Goal: Information Seeking & Learning: Learn about a topic

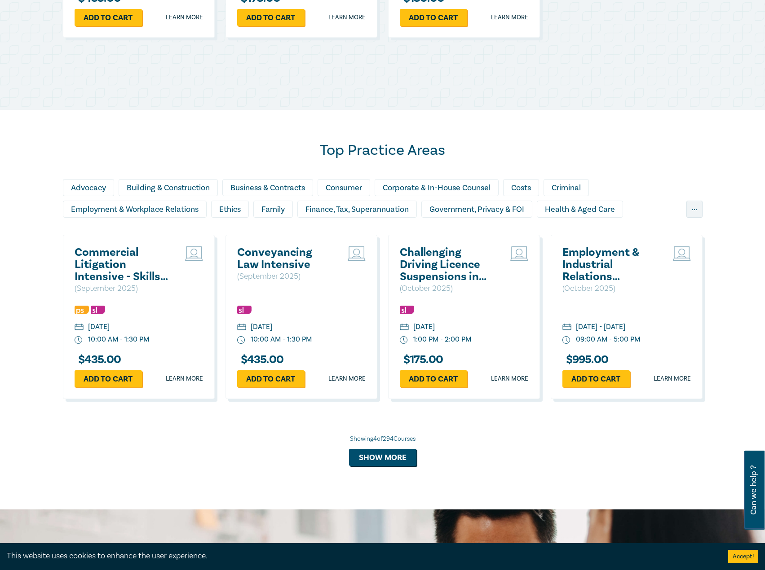
scroll to position [674, 0]
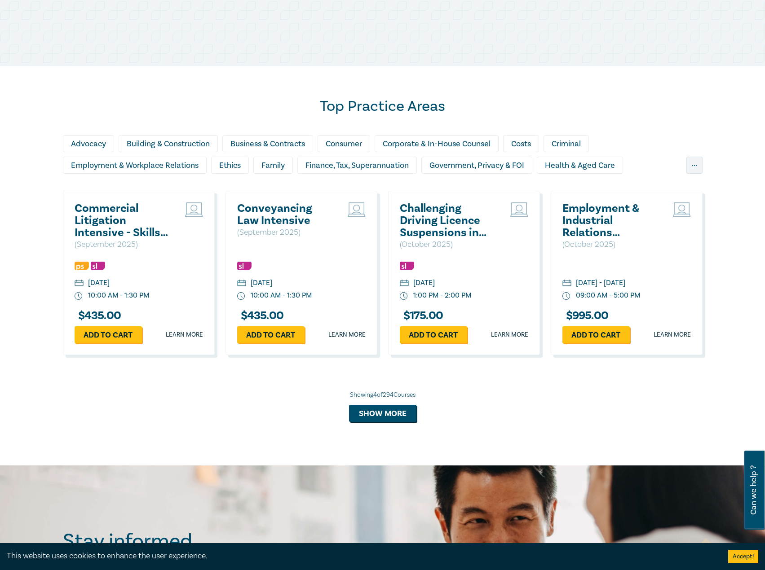
click at [103, 213] on h2 "Commercial Litigation Intensive - Skills and Strategies for Success in Commerci…" at bounding box center [123, 221] width 97 height 36
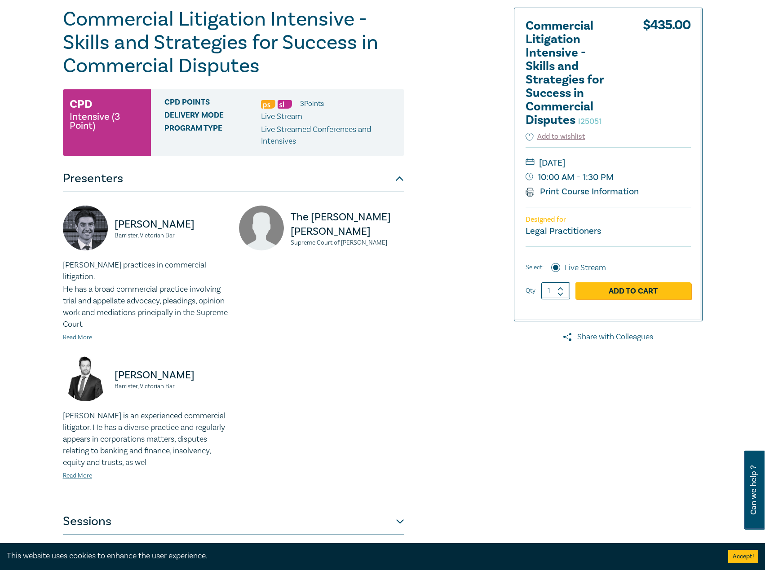
scroll to position [225, 0]
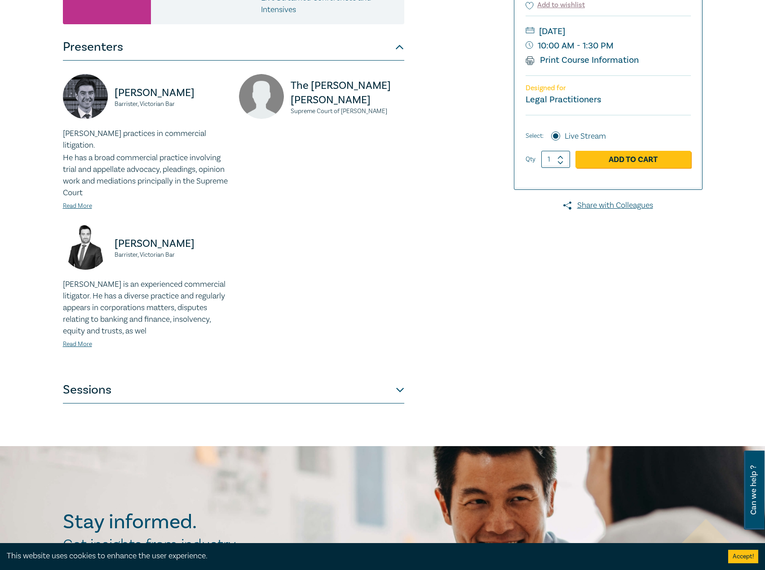
click at [234, 377] on button "Sessions" at bounding box center [233, 390] width 341 height 27
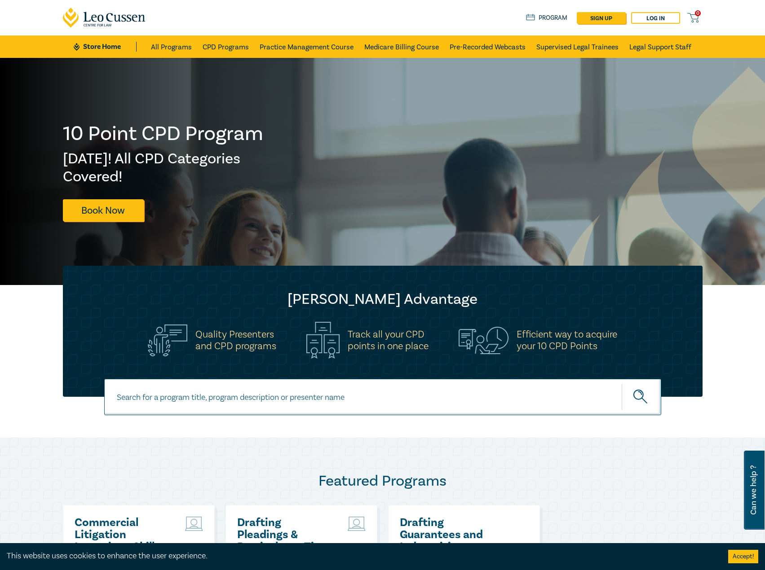
click at [246, 390] on input at bounding box center [382, 397] width 557 height 36
type input "s26300"
click at [621, 383] on button "submit" at bounding box center [641, 396] width 40 height 27
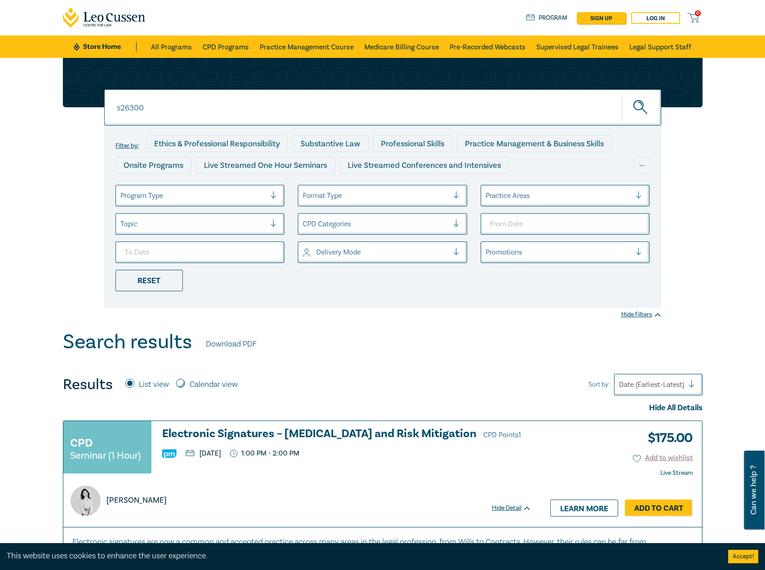
click at [241, 432] on h3 "Electronic Signatures – Legal Execution and Risk Mitigation CPD Points 1" at bounding box center [346, 434] width 369 height 13
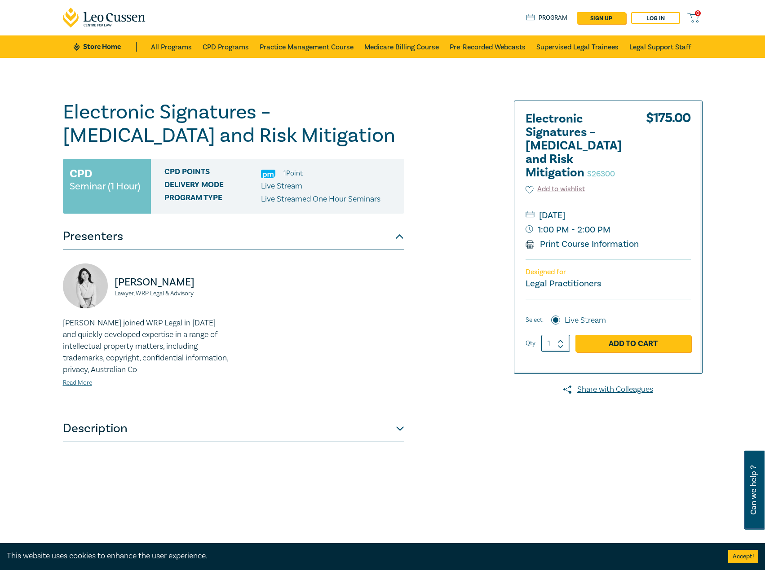
click at [165, 430] on button "Description" at bounding box center [233, 428] width 341 height 27
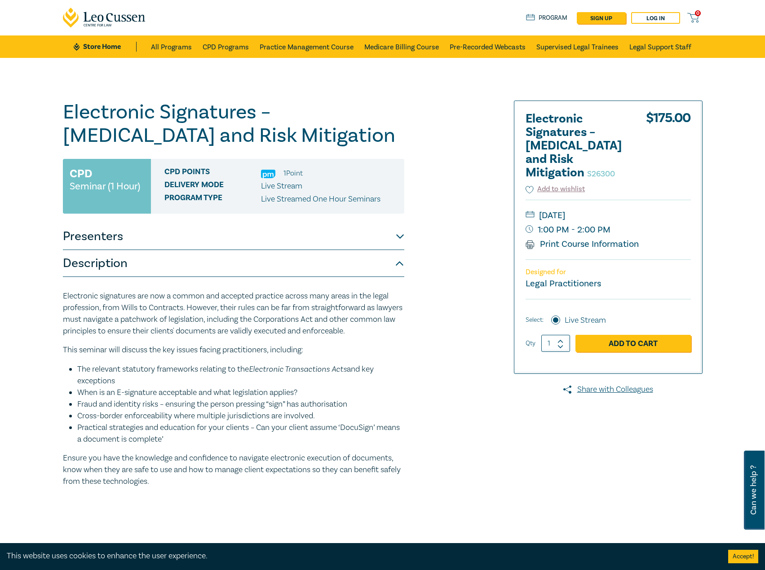
click at [169, 231] on button "Presenters" at bounding box center [233, 236] width 341 height 27
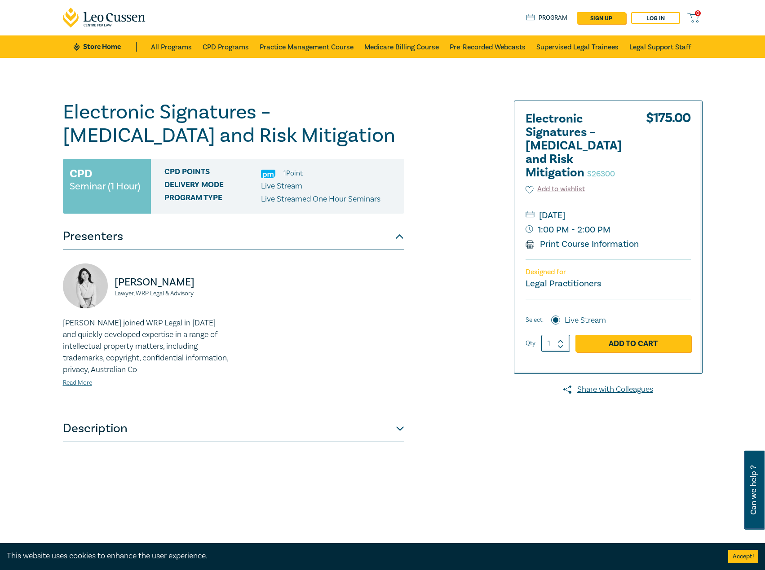
drag, startPoint x: 356, startPoint y: 143, endPoint x: 62, endPoint y: 106, distance: 296.4
click at [62, 106] on div "Electronic Signatures – Legal Execution and Risk Mitigation S26300 CPD Seminar …" at bounding box center [273, 325] width 433 height 449
copy h1 "Electronic Signatures – [MEDICAL_DATA] and Risk Mitigation"
drag, startPoint x: 224, startPoint y: 299, endPoint x: 106, endPoint y: 282, distance: 119.2
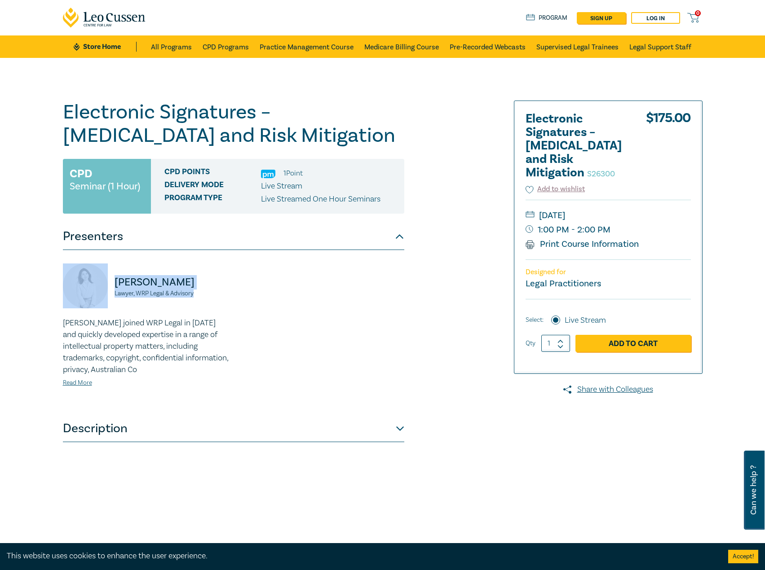
click at [106, 282] on div "Elma Li Lawyer, WRP Legal & Advisory" at bounding box center [145, 291] width 165 height 54
copy div "Elma Li Lawyer, WRP Legal & Advisory"
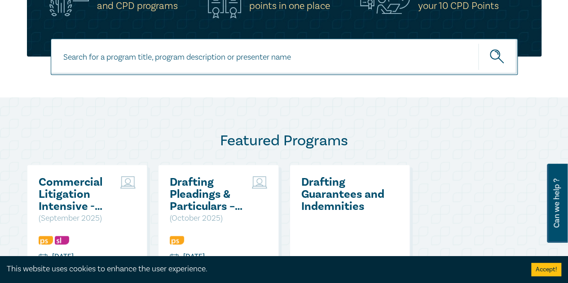
scroll to position [359, 0]
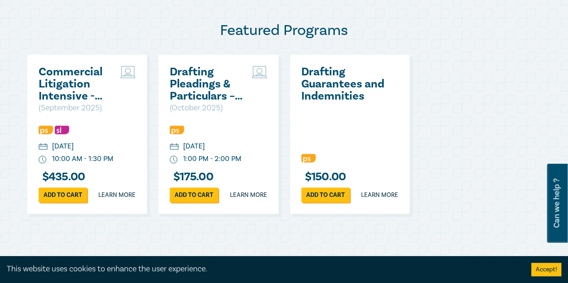
click at [71, 86] on h2 "Commercial Litigation Intensive - Skills and Strategies for Success in Commerci…" at bounding box center [78, 84] width 78 height 36
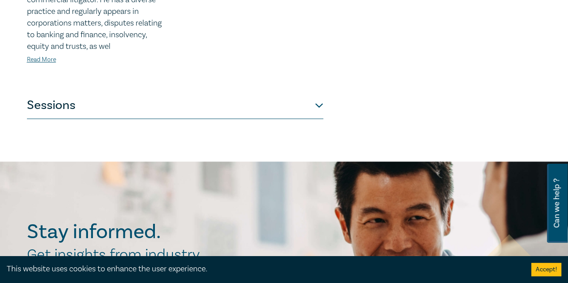
scroll to position [629, 0]
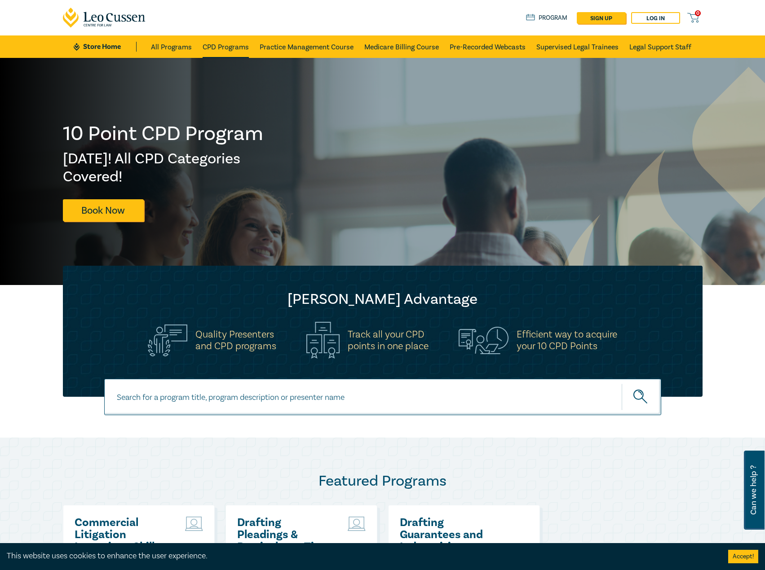
click at [223, 43] on link "CPD Programs" at bounding box center [226, 46] width 46 height 22
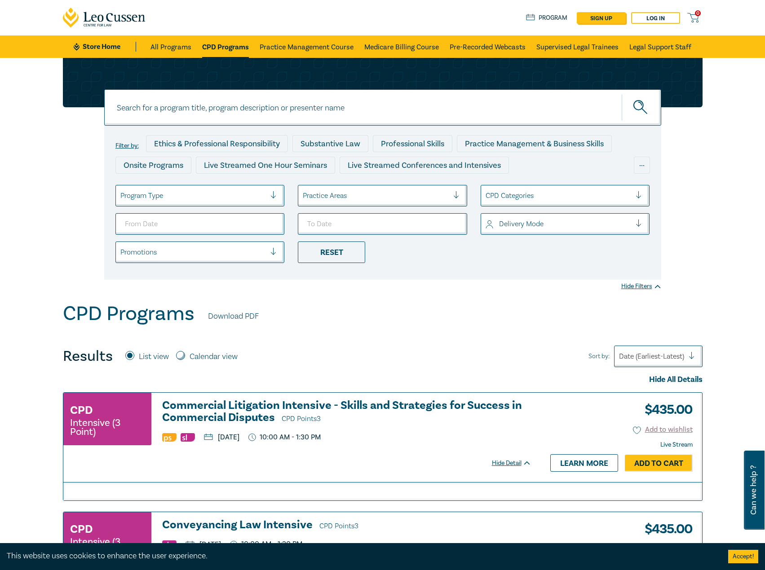
click at [198, 356] on label "Calendar view" at bounding box center [213, 357] width 48 height 12
click at [185, 356] on input "Calendar view" at bounding box center [180, 355] width 9 height 9
radio input "true"
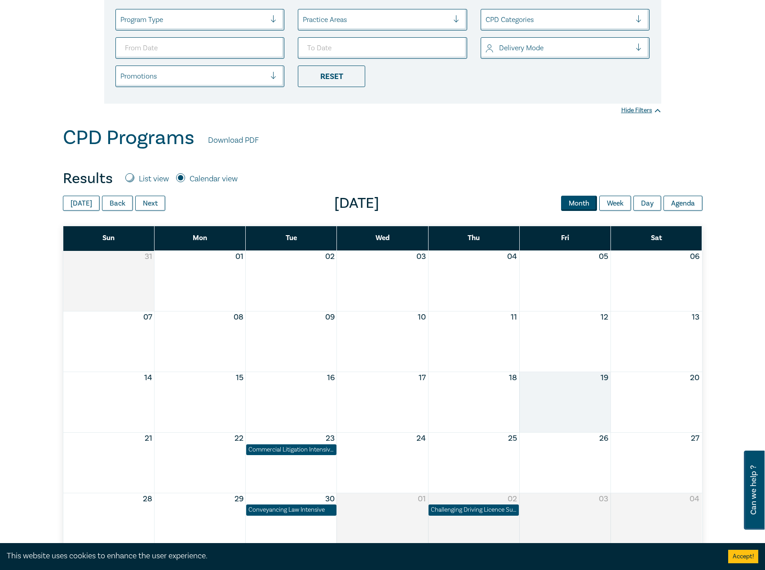
scroll to position [180, 0]
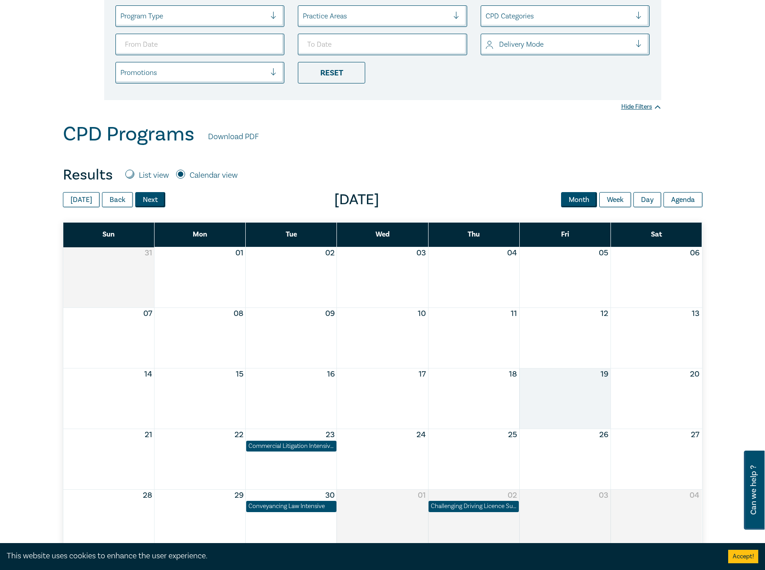
click at [154, 203] on button "Next" at bounding box center [150, 199] width 30 height 15
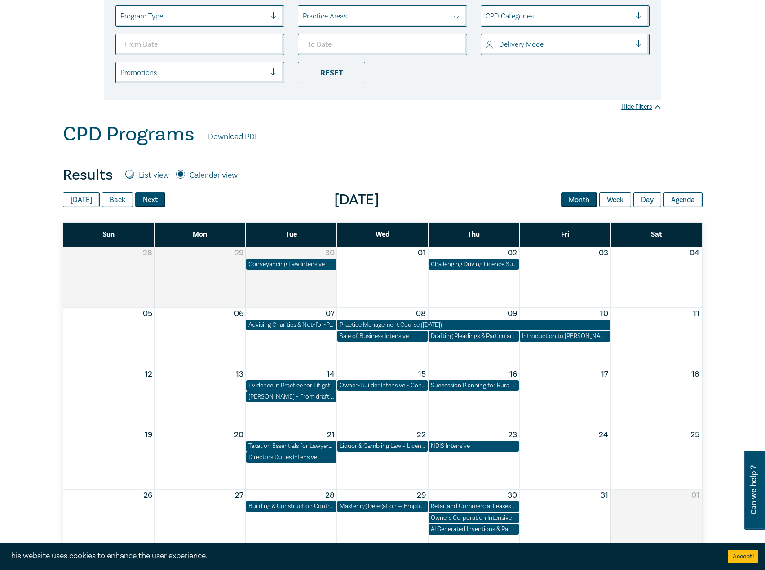
click at [154, 203] on button "Next" at bounding box center [150, 199] width 30 height 15
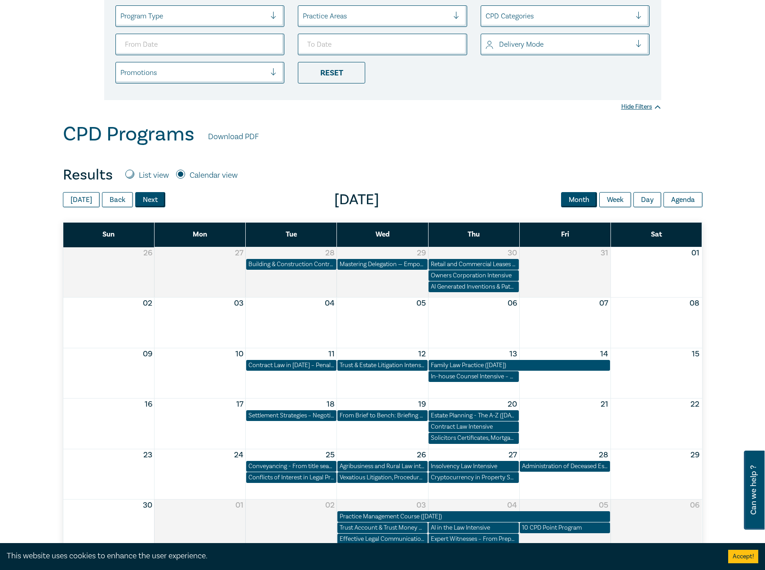
click at [154, 203] on button "Next" at bounding box center [150, 199] width 30 height 15
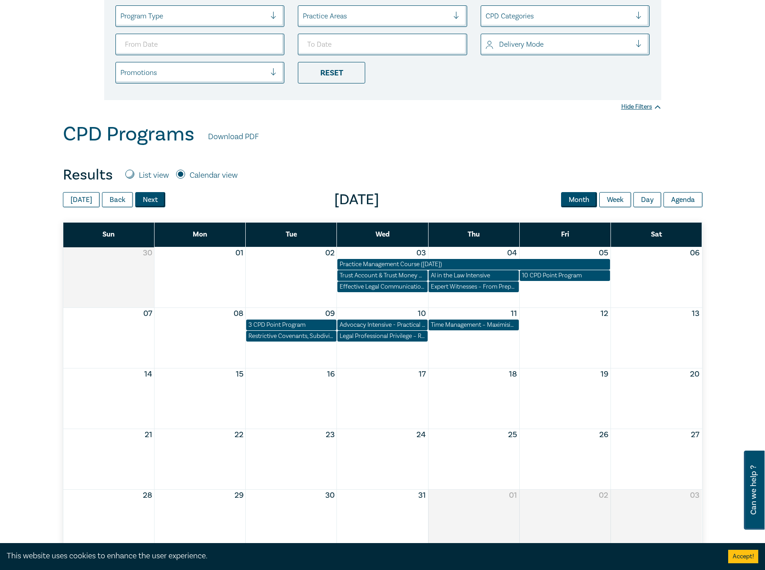
click at [154, 203] on button "Next" at bounding box center [150, 199] width 30 height 15
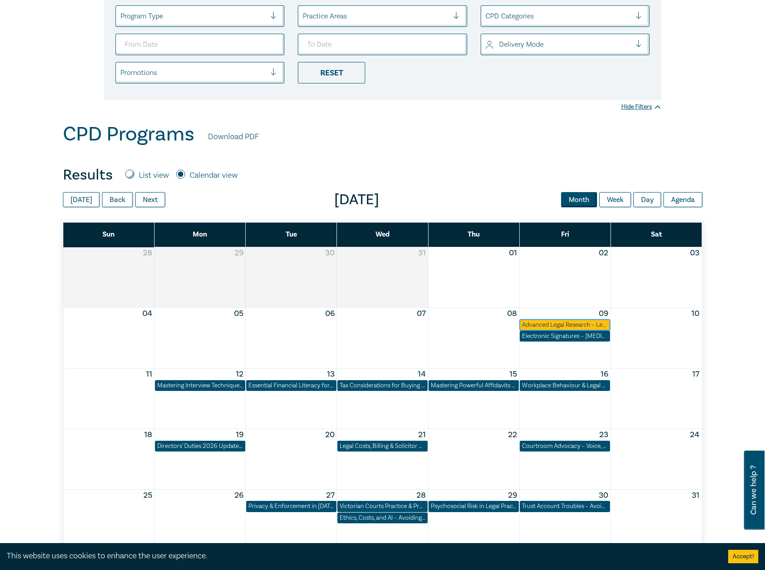
click at [582, 321] on div "Advanced Legal Research – Leveraging AI for Efficient & Reliable Results" at bounding box center [565, 325] width 86 height 9
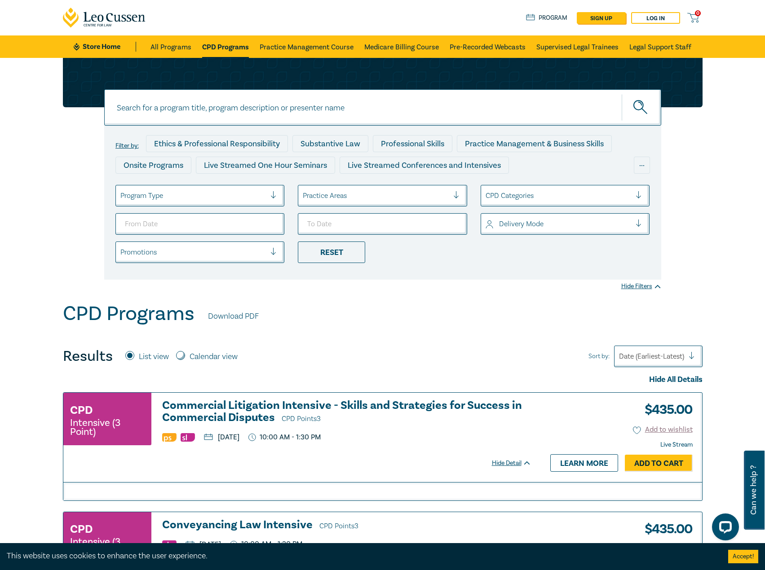
drag, startPoint x: 114, startPoint y: 49, endPoint x: 111, endPoint y: 35, distance: 15.1
click at [114, 49] on link "Store Home" at bounding box center [105, 47] width 62 height 10
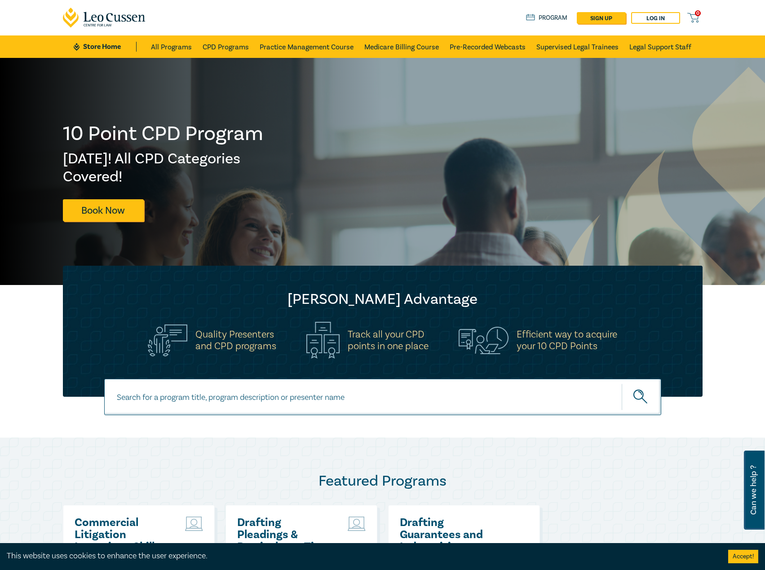
click at [288, 413] on input at bounding box center [382, 397] width 557 height 36
click at [304, 404] on input at bounding box center [382, 397] width 557 height 36
type input "i25065"
click at [621, 383] on button "submit" at bounding box center [641, 396] width 40 height 27
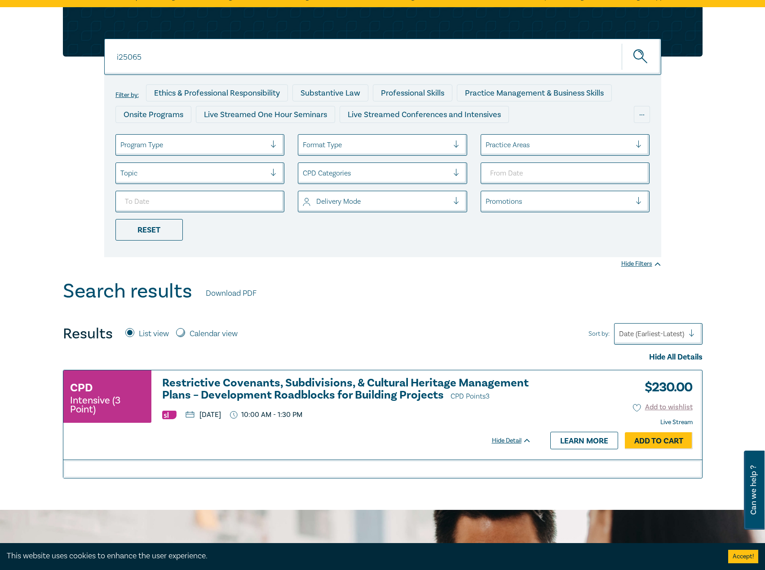
scroll to position [180, 0]
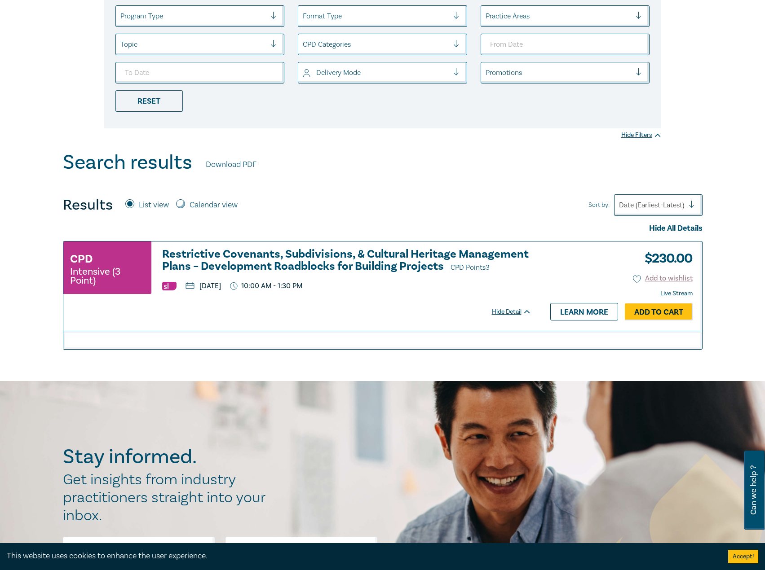
click at [370, 257] on h3 "Restrictive Covenants, Subdivisions, & Cultural Heritage Management Plans – Dev…" at bounding box center [346, 261] width 369 height 26
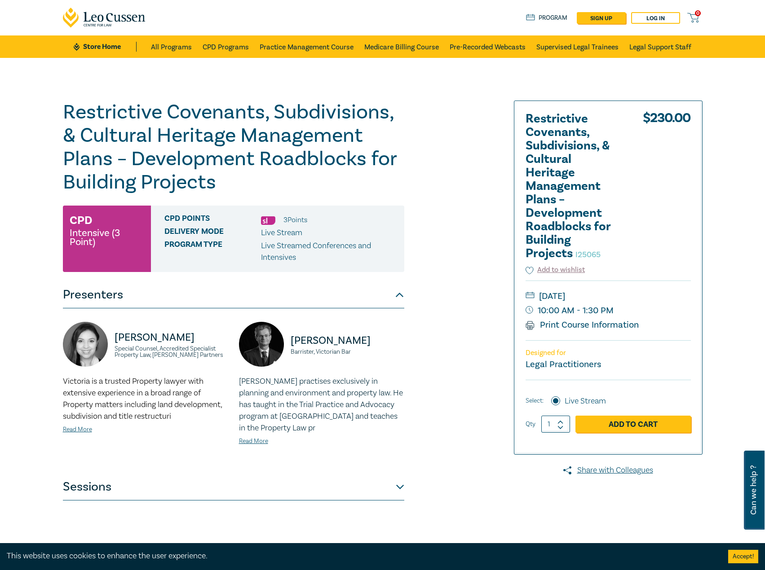
scroll to position [180, 0]
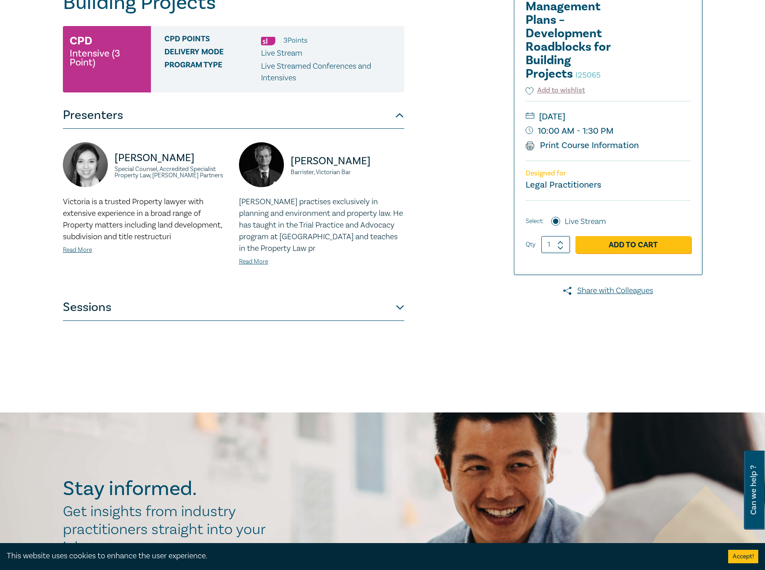
click at [246, 302] on button "Sessions" at bounding box center [233, 307] width 341 height 27
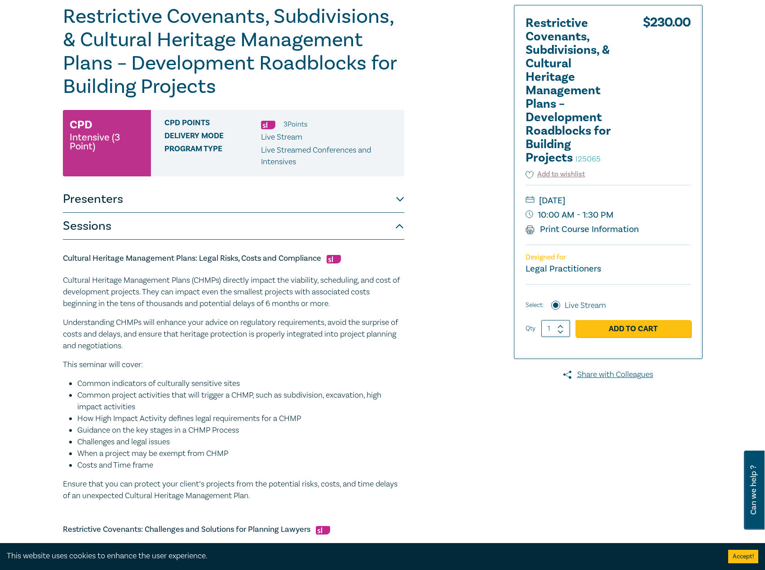
scroll to position [0, 0]
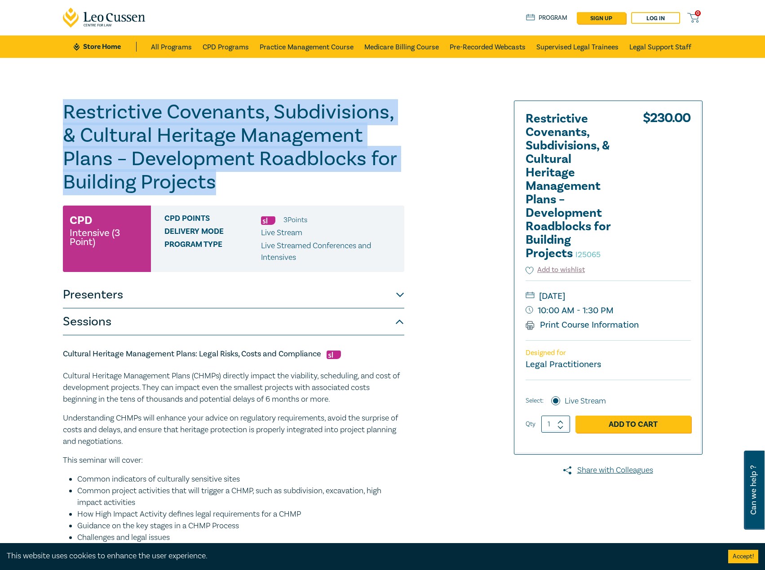
drag, startPoint x: 240, startPoint y: 186, endPoint x: 11, endPoint y: 103, distance: 243.6
copy h1 "Restrictive Covenants, Subdivisions, & Cultural Heritage Management Plans – Dev…"
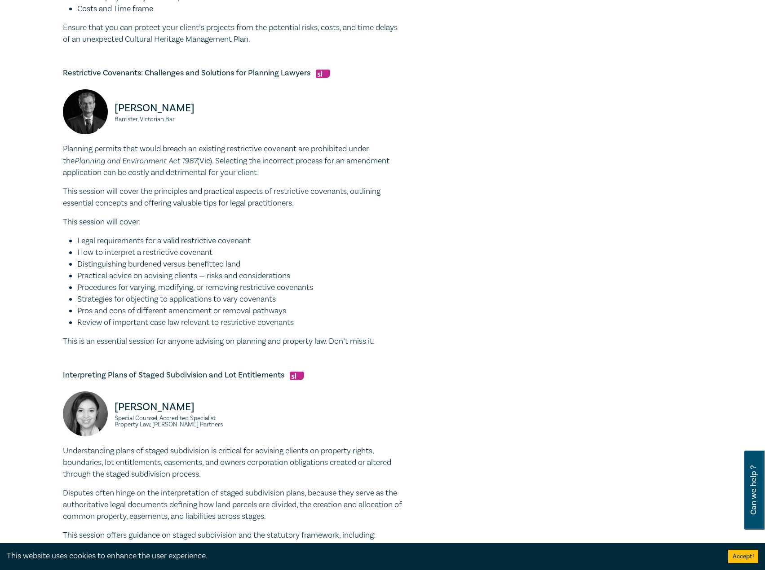
scroll to position [629, 0]
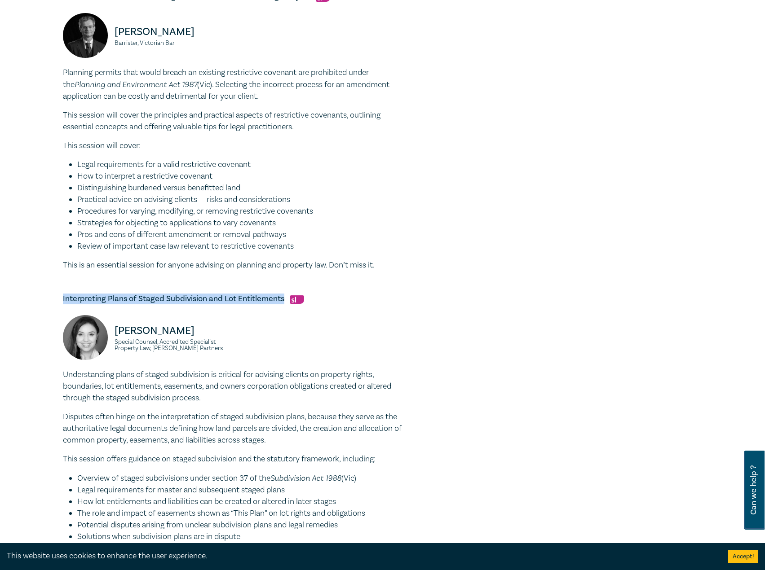
drag, startPoint x: 283, startPoint y: 298, endPoint x: 55, endPoint y: 298, distance: 227.6
click at [55, 298] on div "Restrictive Covenants, Subdivisions, & Cultural Heritage Management Plans – Dev…" at bounding box center [382, 38] width 765 height 1219
copy h5 "Interpreting Plans of Staged Subdivision and Lot Entitlements"
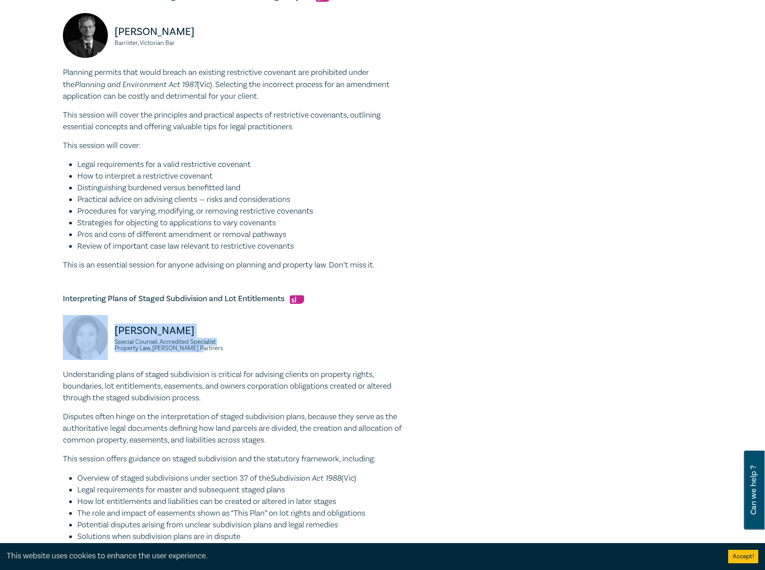
drag, startPoint x: 209, startPoint y: 352, endPoint x: 102, endPoint y: 328, distance: 109.0
click at [102, 328] on div "[PERSON_NAME] Special Counsel, Accredited Specialist Property Law, [PERSON_NAME…" at bounding box center [145, 342] width 165 height 54
copy div "[PERSON_NAME] Special Counsel, Accredited Specialist Property Law, [PERSON_NAME…"
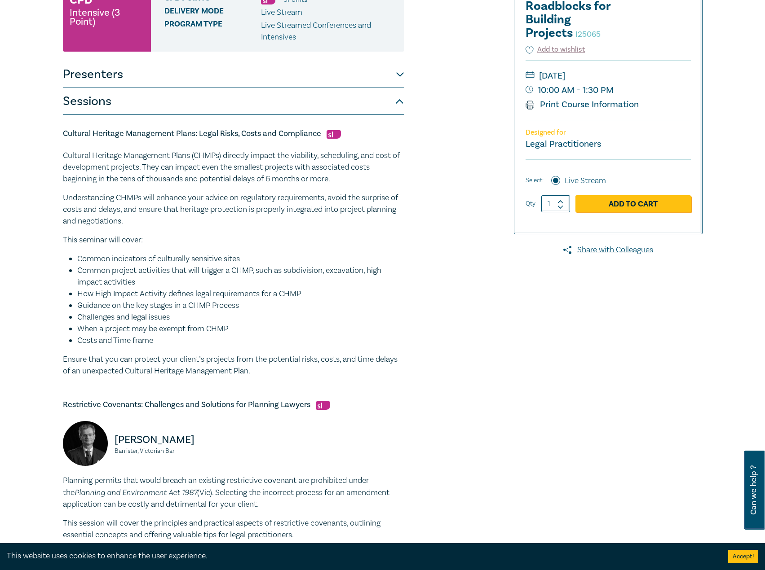
scroll to position [90, 0]
